Goal: Browse casually: Explore the website without a specific task or goal

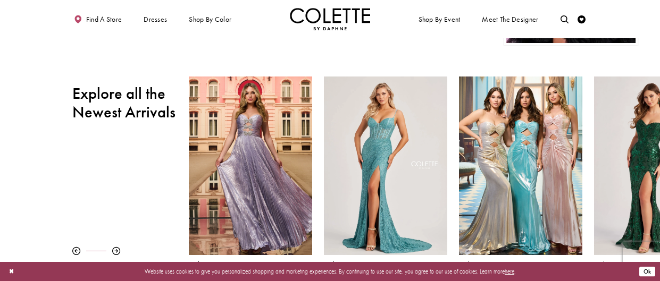
click at [647, 270] on button "Ok" at bounding box center [648, 272] width 16 height 10
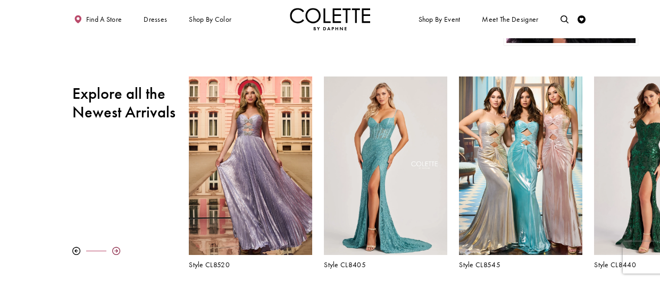
click at [119, 250] on div at bounding box center [116, 251] width 8 height 8
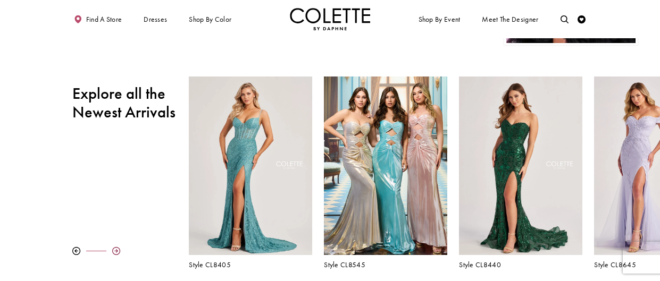
click at [119, 250] on div at bounding box center [116, 251] width 8 height 8
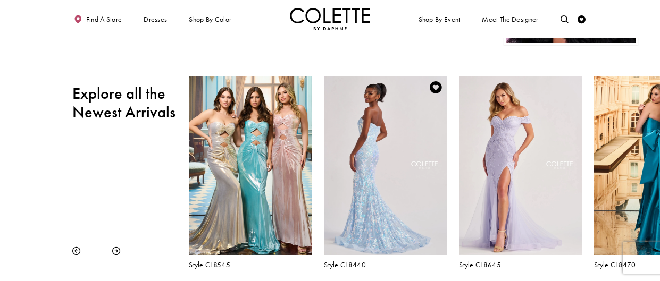
scroll to position [303, 0]
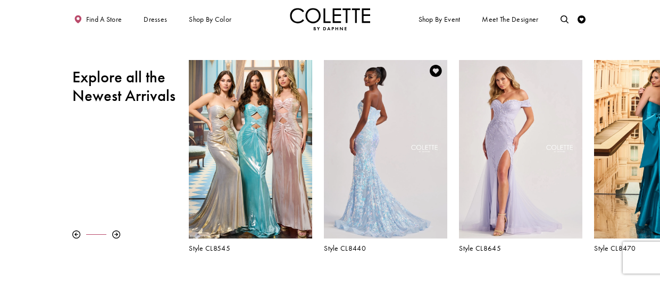
click at [374, 222] on div "Visit Colette by Daphne Style No. CL8440 Page" at bounding box center [385, 149] width 123 height 179
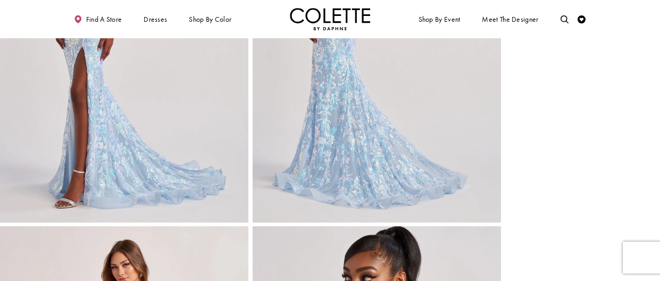
scroll to position [469, 0]
